Goal: Check status

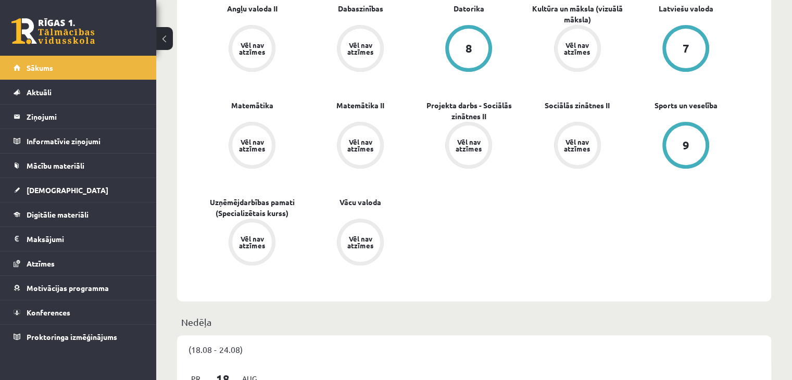
scroll to position [341, 0]
drag, startPoint x: 384, startPoint y: 203, endPoint x: 338, endPoint y: 193, distance: 48.0
click at [338, 193] on div "Angļu valoda II Vēl nav atzīmes Dabaszinības Vēl nav atzīmes Datorika 8 Kultūra…" at bounding box center [469, 149] width 542 height 291
click at [454, 236] on div "Angļu valoda II Vēl nav atzīmes Dabaszinības Vēl nav atzīmes Datorika 8 Kultūra…" at bounding box center [469, 149] width 542 height 291
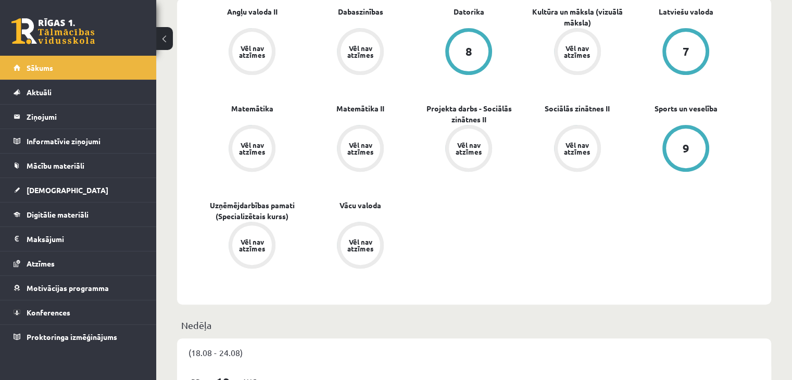
scroll to position [339, 0]
click at [597, 107] on link "Sociālās zinātnes II" at bounding box center [577, 108] width 65 height 11
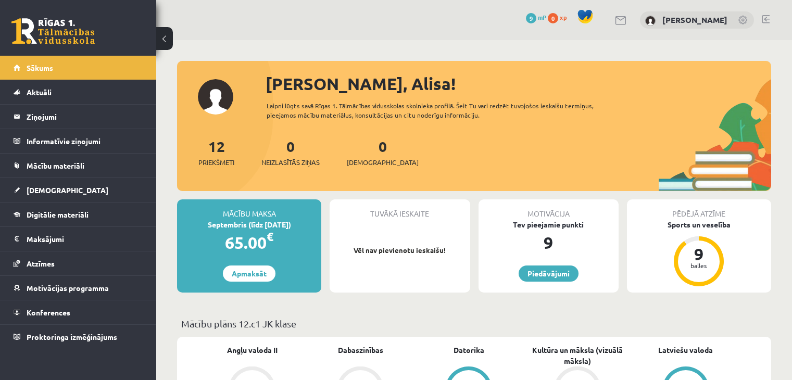
scroll to position [339, 0]
